Goal: Information Seeking & Learning: Learn about a topic

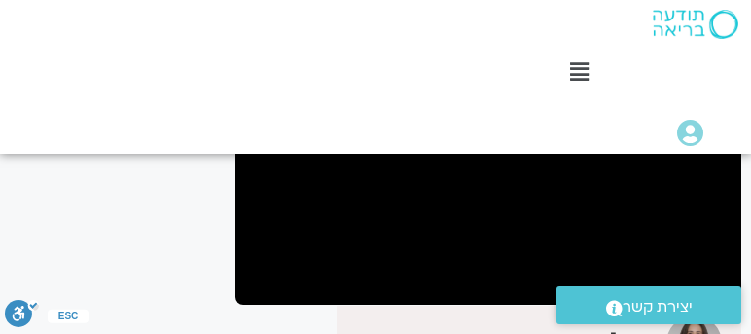
scroll to position [277, 0]
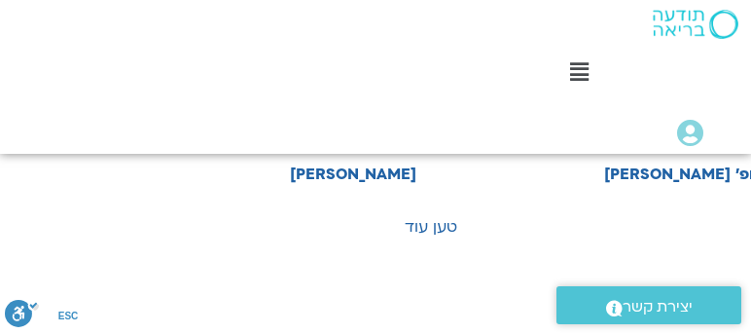
scroll to position [2277, -54]
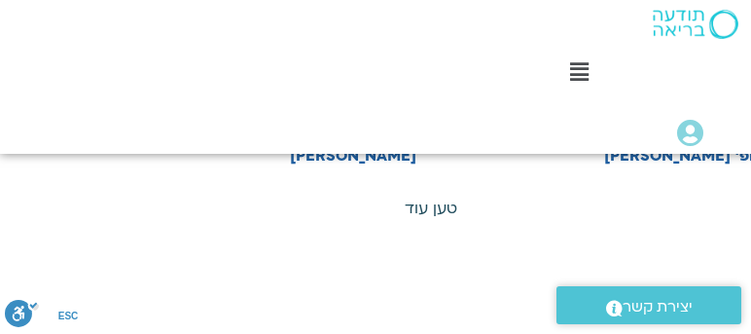
click at [417, 206] on link "טען עוד" at bounding box center [431, 207] width 53 height 21
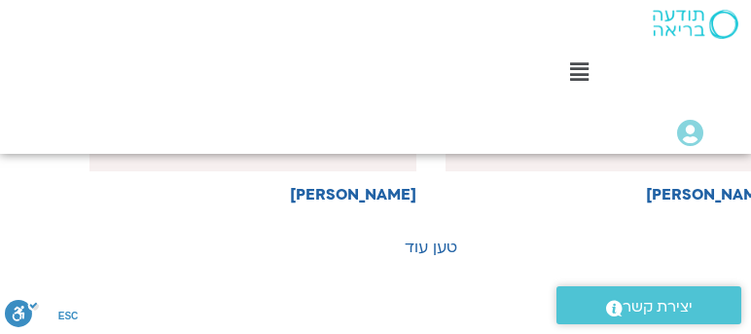
scroll to position [3944, -54]
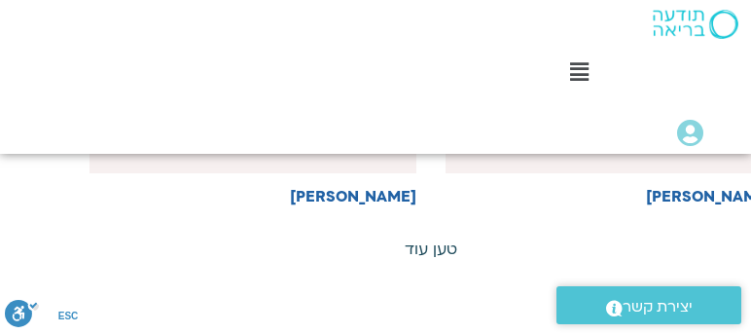
click at [429, 238] on link "טען עוד" at bounding box center [431, 248] width 53 height 21
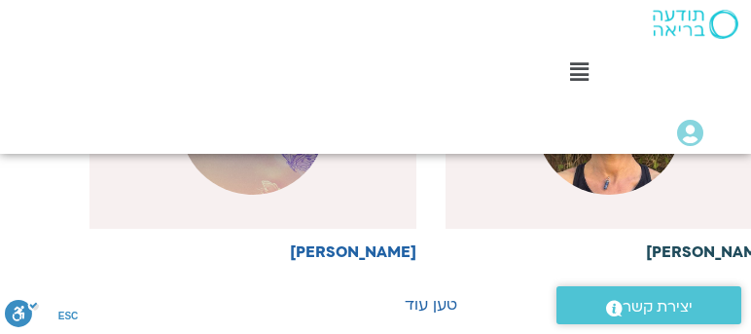
scroll to position [5555, -54]
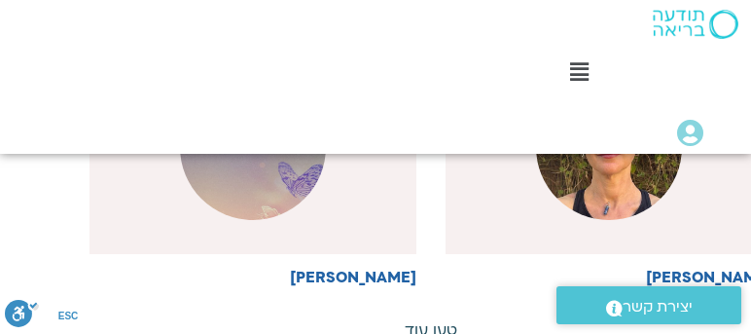
click at [439, 319] on link "טען עוד" at bounding box center [431, 329] width 53 height 21
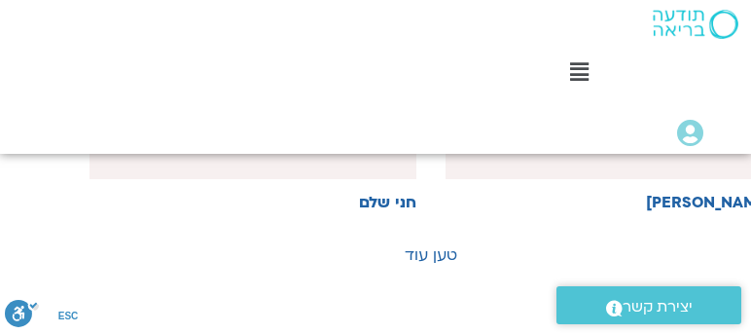
scroll to position [7390, -54]
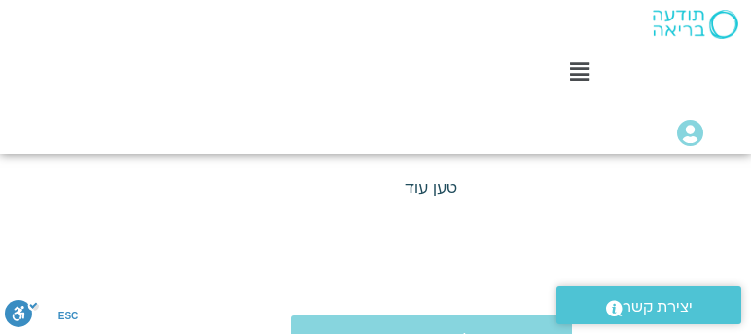
click at [429, 177] on link "טען עוד" at bounding box center [431, 187] width 53 height 21
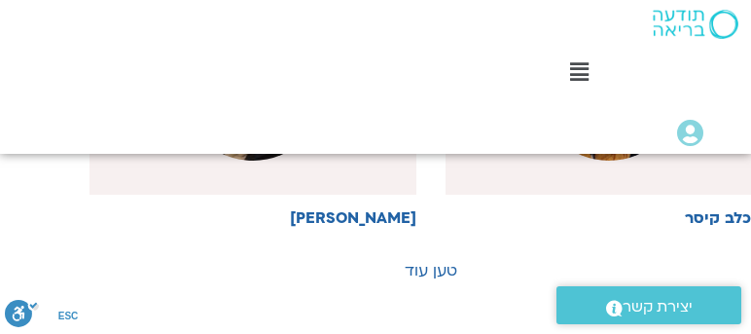
scroll to position [9001, -54]
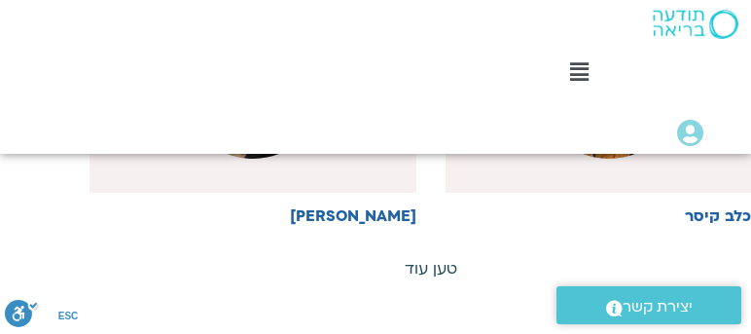
click at [424, 258] on link "טען עוד" at bounding box center [431, 268] width 53 height 21
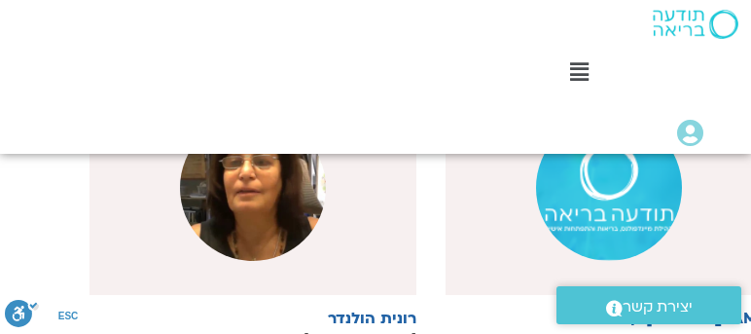
scroll to position [10057, -54]
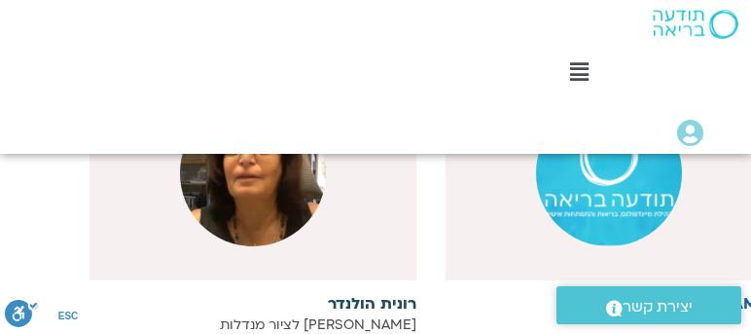
click at [356, 295] on h6 "רונית הולנדר" at bounding box center [252, 304] width 327 height 18
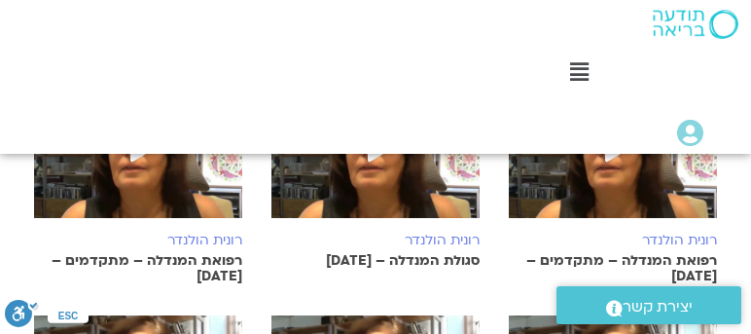
scroll to position [500, 0]
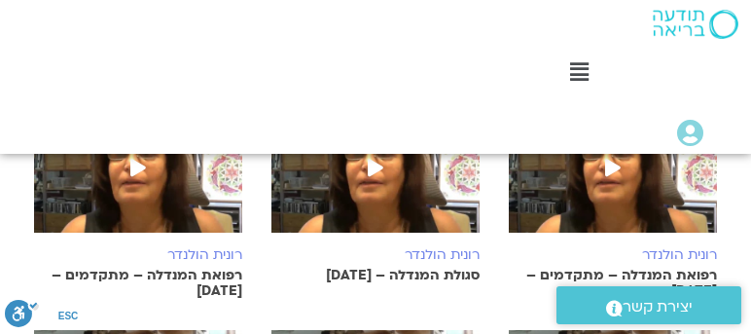
click at [402, 267] on p "סגולת המנדלה – 7/9/25" at bounding box center [375, 275] width 208 height 16
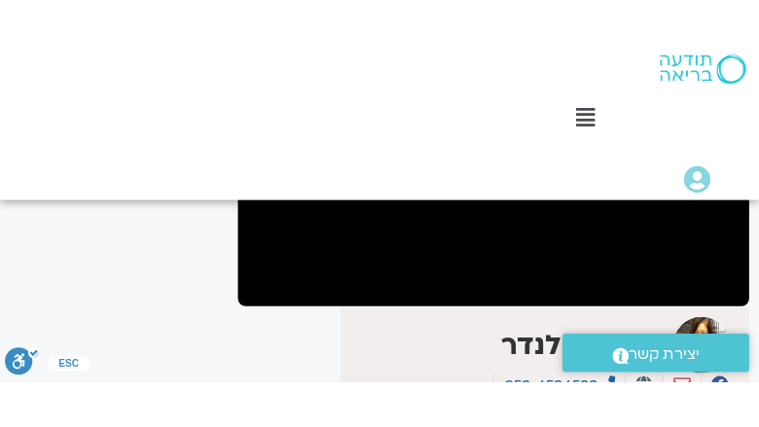
scroll to position [359, 0]
